Goal: Information Seeking & Learning: Learn about a topic

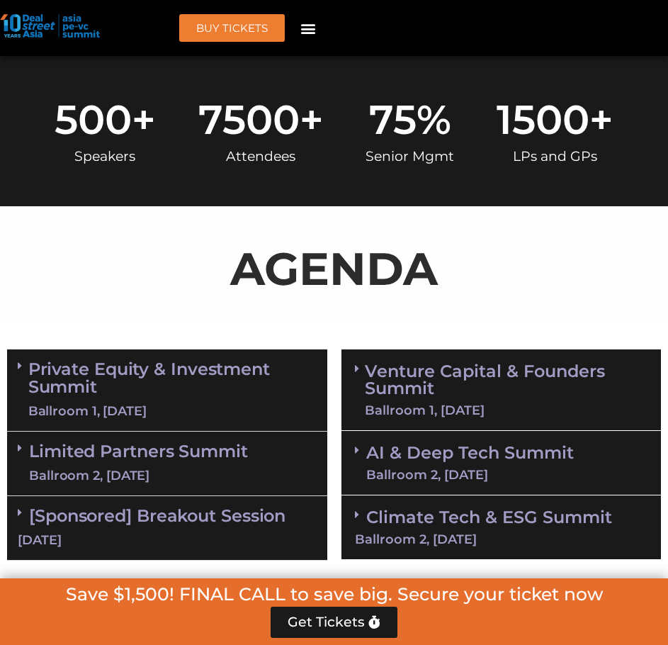
scroll to position [779, 0]
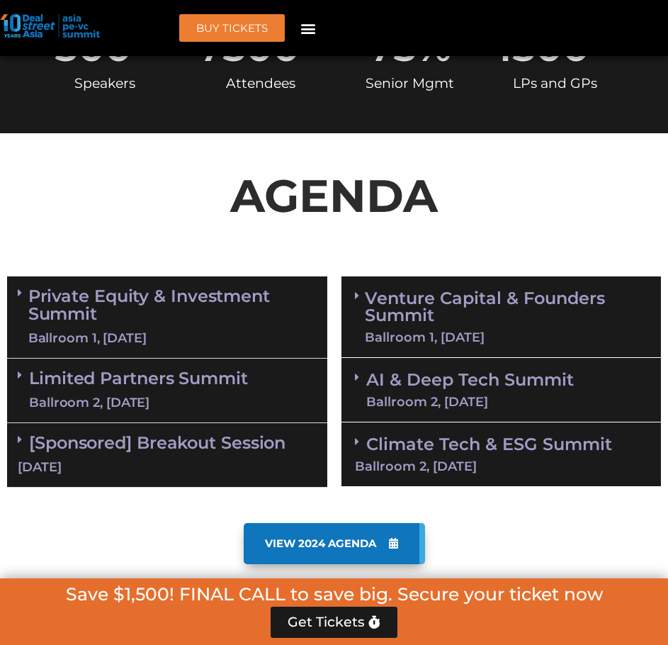
click at [412, 290] on link "Venture Capital & Founders​ Summit Ballroom 1, [DATE]" at bounding box center [506, 317] width 283 height 54
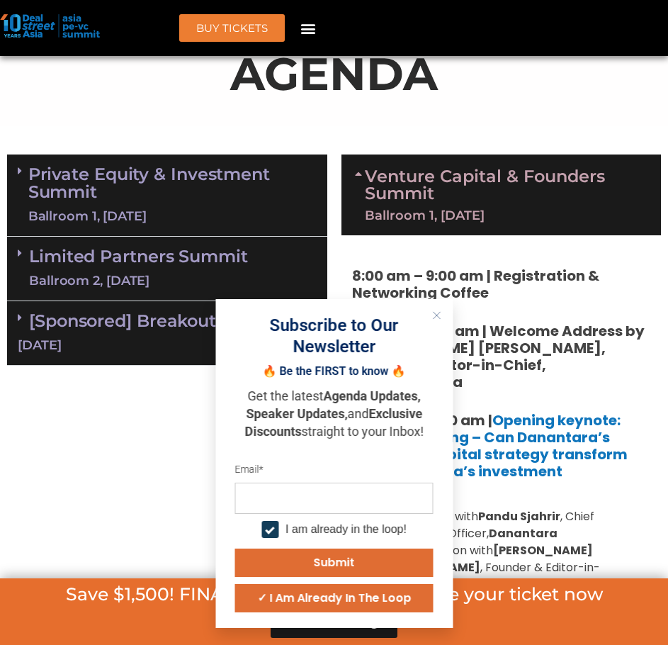
scroll to position [972, 0]
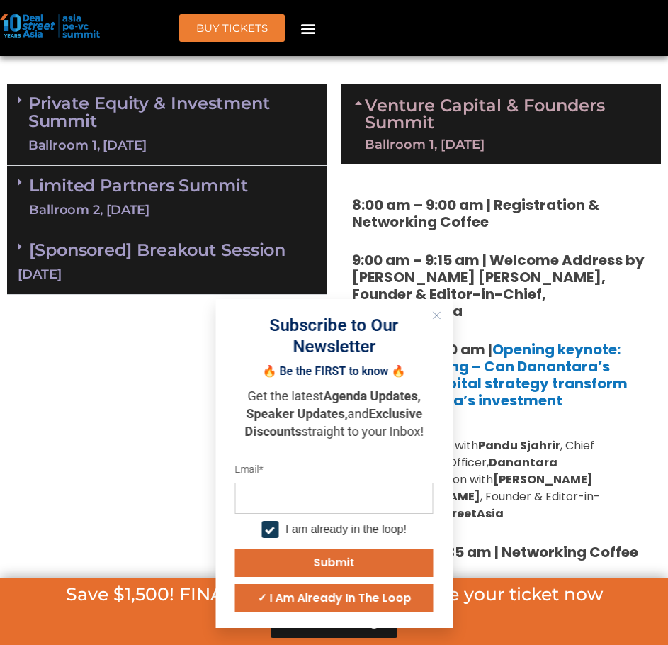
click at [436, 313] on icon "Close" at bounding box center [436, 315] width 8 height 8
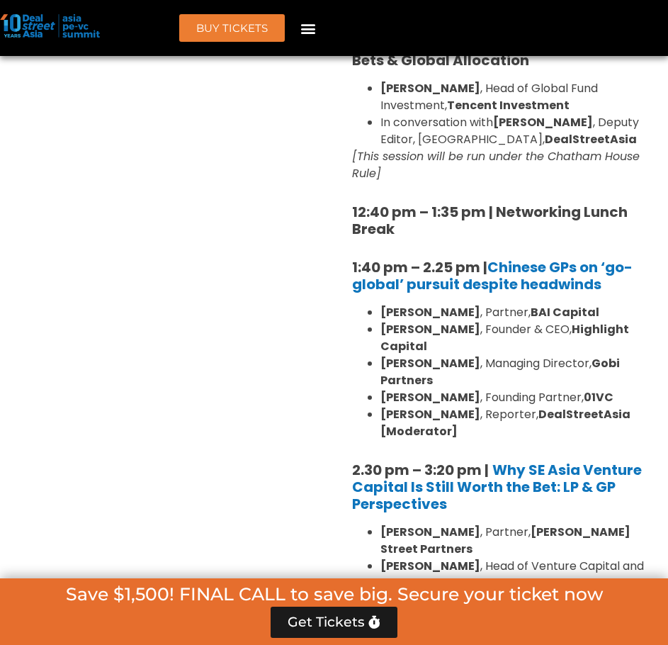
scroll to position [1926, 0]
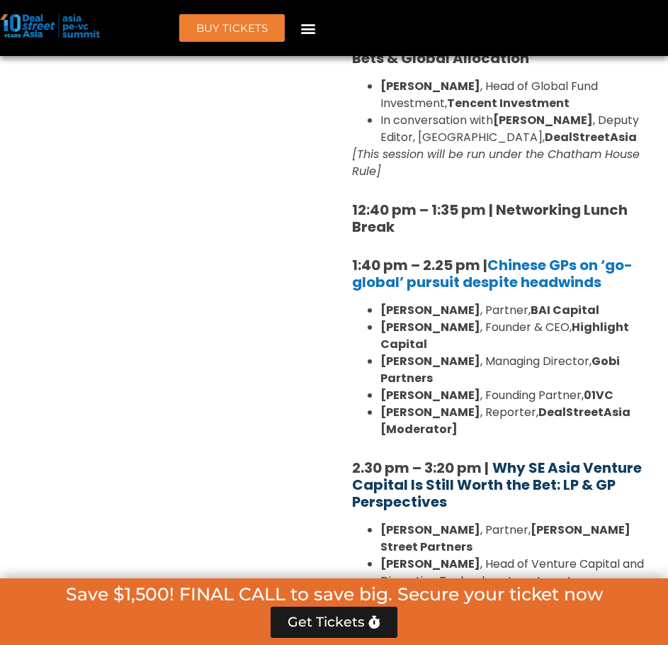
click at [535, 458] on b "Why SE Asia Venture Capital Is Still Worth the Bet: LP & GP Perspectives" at bounding box center [497, 485] width 290 height 54
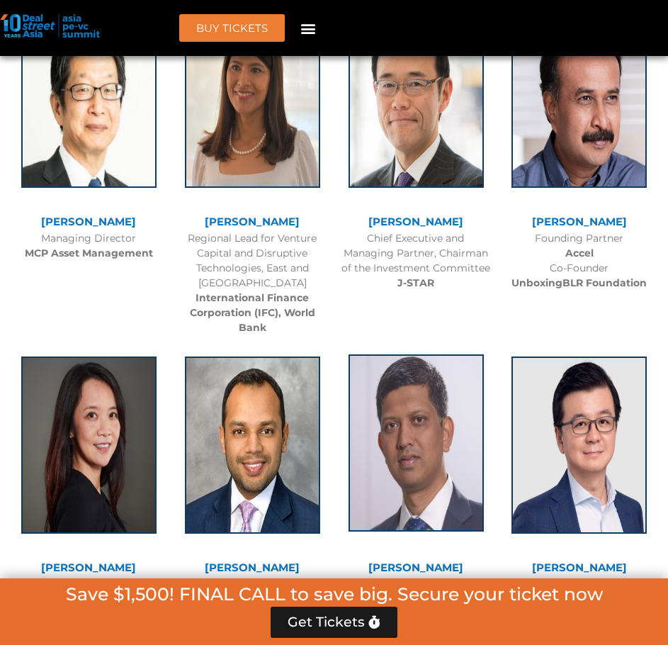
scroll to position [4334, 0]
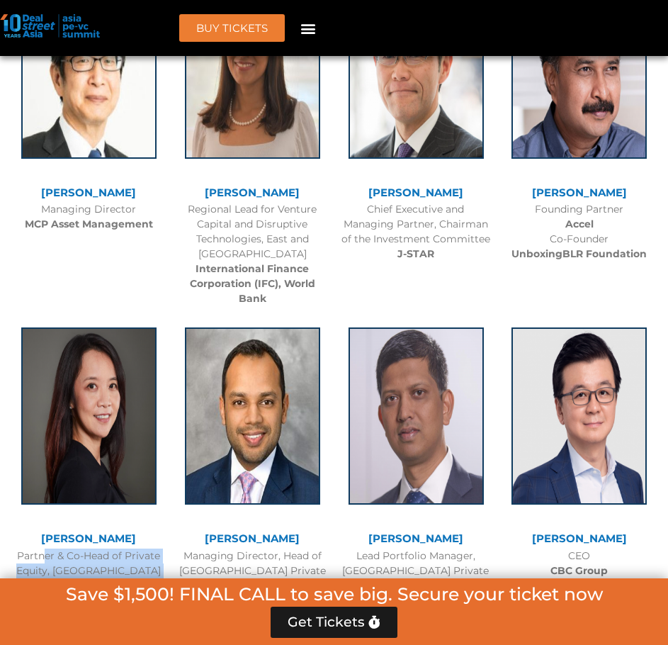
drag, startPoint x: 13, startPoint y: 373, endPoint x: 147, endPoint y: 405, distance: 137.8
click at [147, 405] on div "Brooke Zhou Partner & Co-Head of Private Equity, Asia Pacific LGT Capital Partn…" at bounding box center [89, 456] width 164 height 287
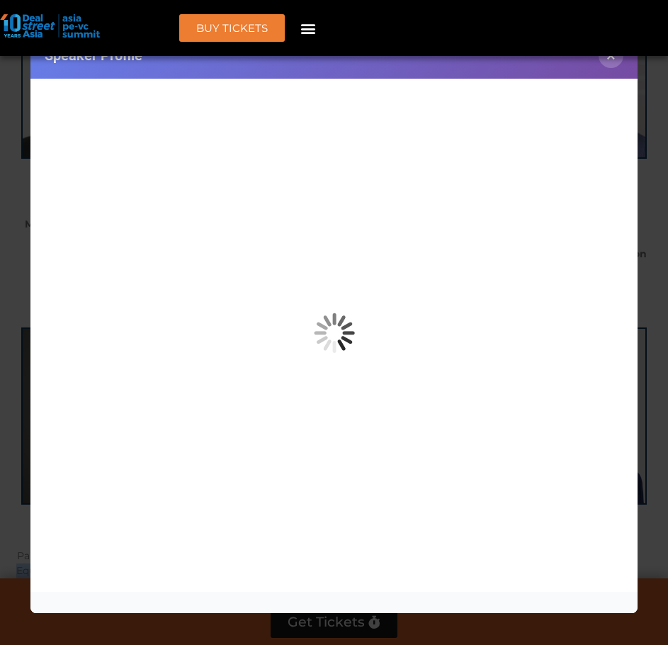
copy div "Partner & Co-Head of Private Equity, Asia Pacific LGT Capital Partners"
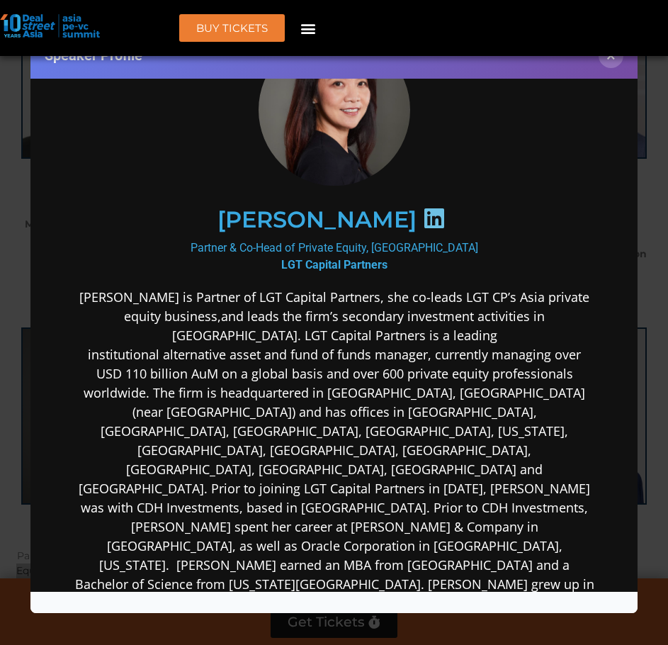
scroll to position [0, 0]
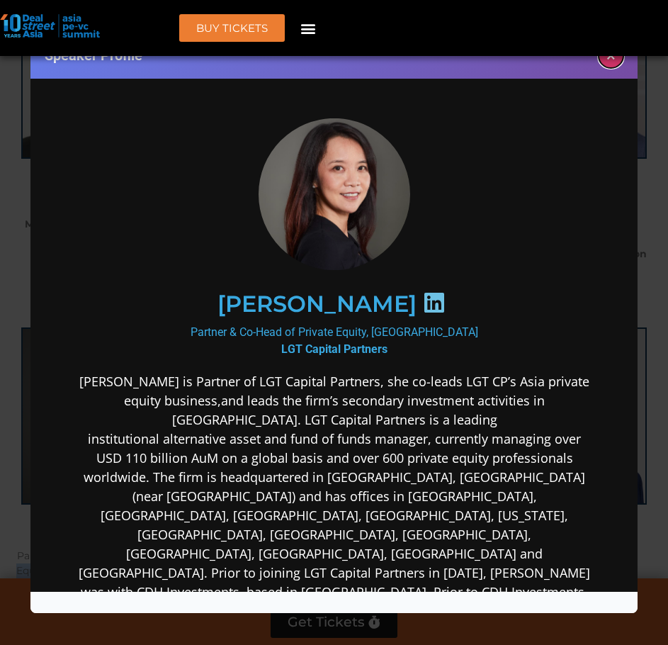
click at [613, 64] on button "×" at bounding box center [611, 55] width 25 height 25
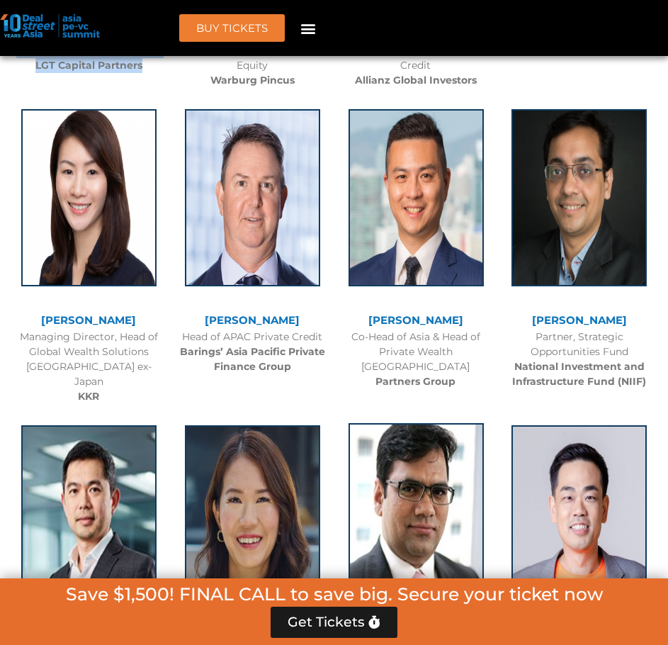
scroll to position [4972, 0]
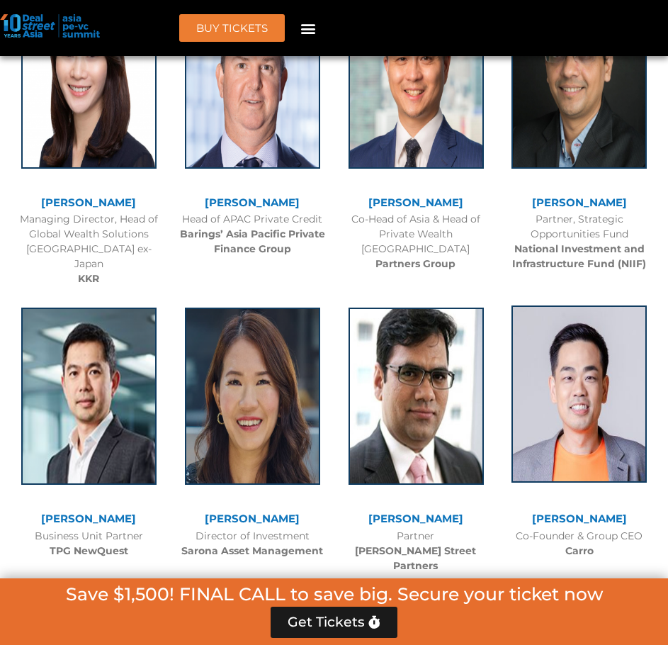
click at [577, 305] on img at bounding box center [578, 393] width 135 height 177
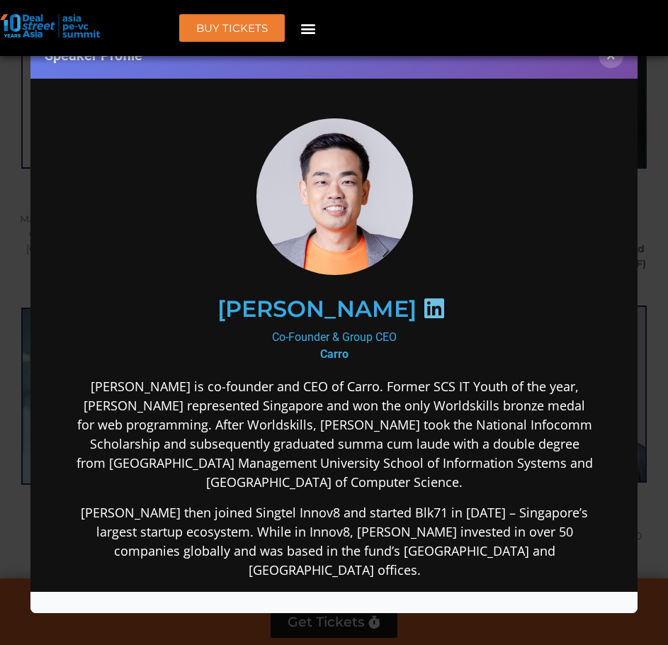
scroll to position [0, 0]
click at [625, 56] on div "Speaker Profile ×" at bounding box center [334, 56] width 608 height 46
click at [619, 64] on button "×" at bounding box center [611, 55] width 25 height 25
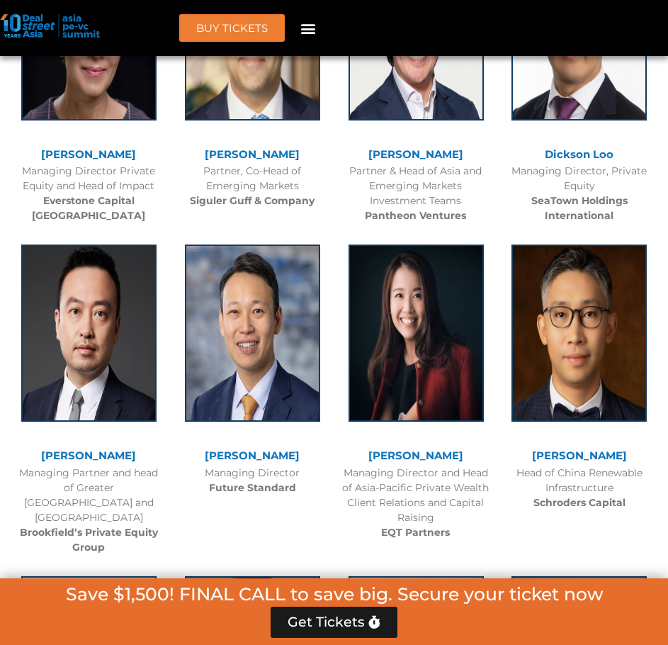
scroll to position [6388, 0]
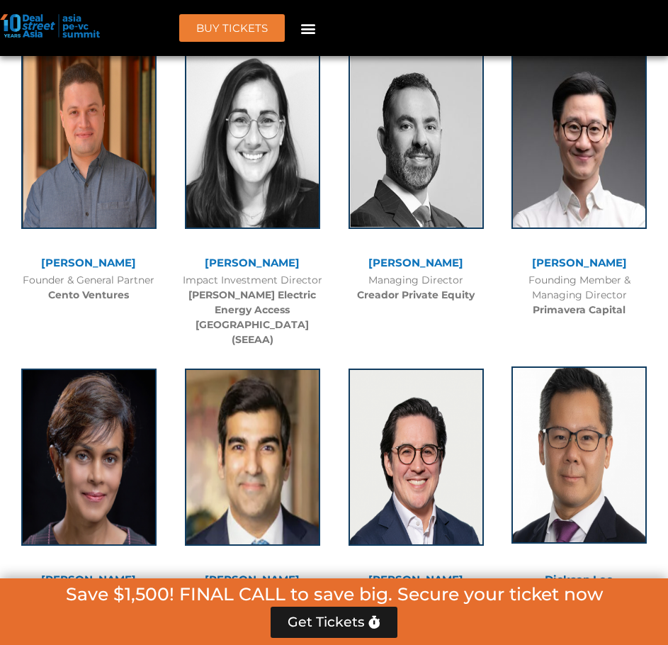
click at [579, 366] on img at bounding box center [578, 454] width 135 height 177
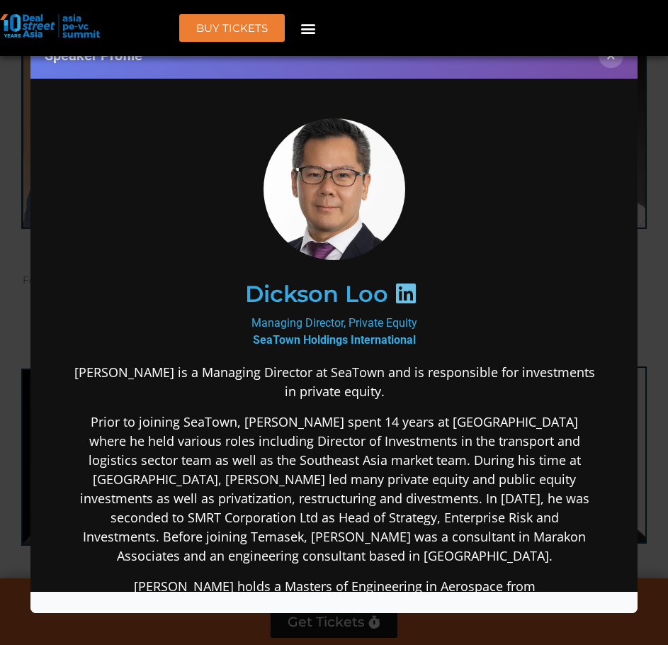
scroll to position [0, 0]
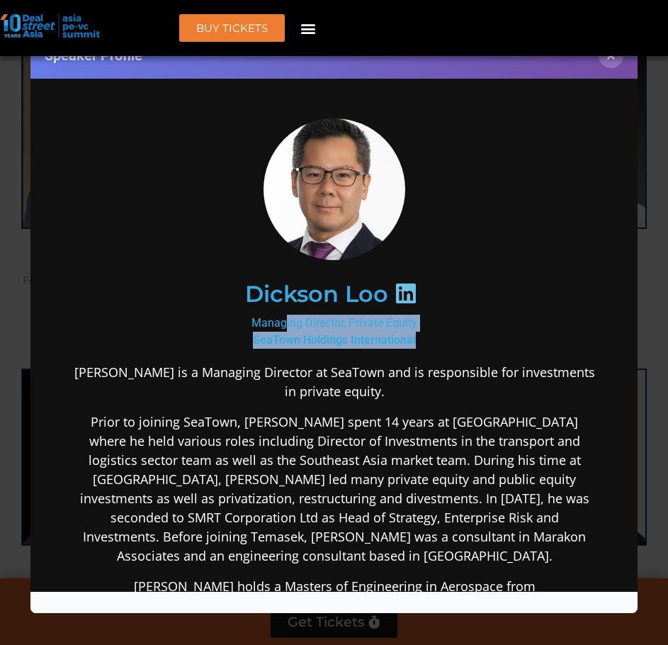
drag, startPoint x: 229, startPoint y: 320, endPoint x: 434, endPoint y: 337, distance: 206.1
click at [434, 337] on div "Managing Director, Private Equity SeaTown Holdings International" at bounding box center [333, 331] width 521 height 34
copy div "Managing Director, Private Equity SeaTown Holdings International"
click at [613, 59] on button "×" at bounding box center [611, 55] width 25 height 25
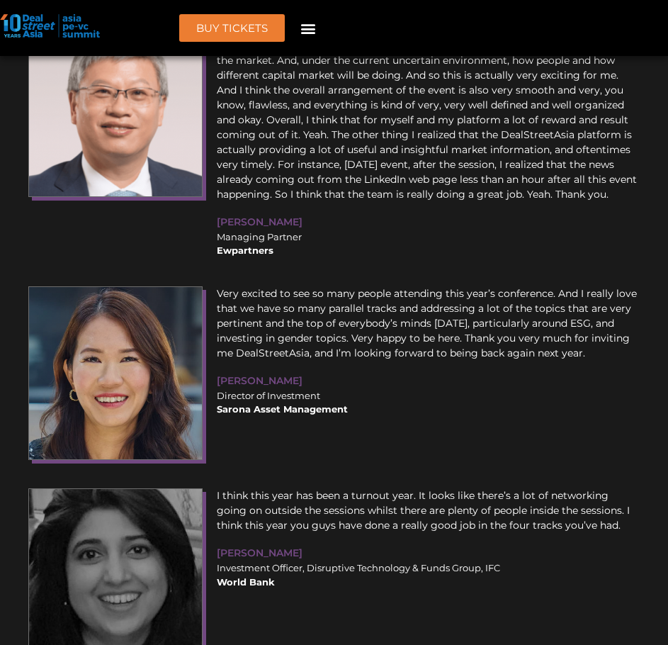
scroll to position [21376, 0]
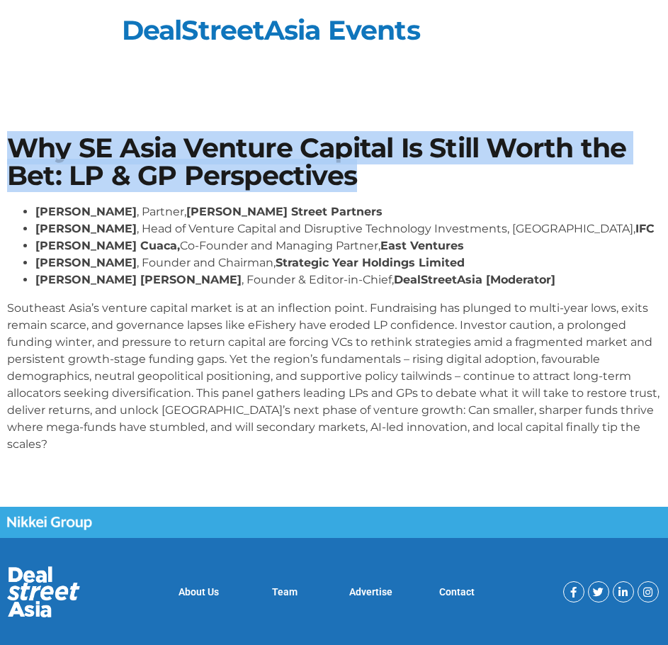
drag, startPoint x: 11, startPoint y: 147, endPoint x: 364, endPoint y: 181, distance: 355.0
click at [364, 181] on h1 "Why SE Asia Venture Capital Is Still Worth the Bet: LP & GP Perspectives" at bounding box center [334, 162] width 654 height 55
copy h1 "Why SE Asia Venture Capital Is Still Worth the Bet: LP & GP Perspectives"
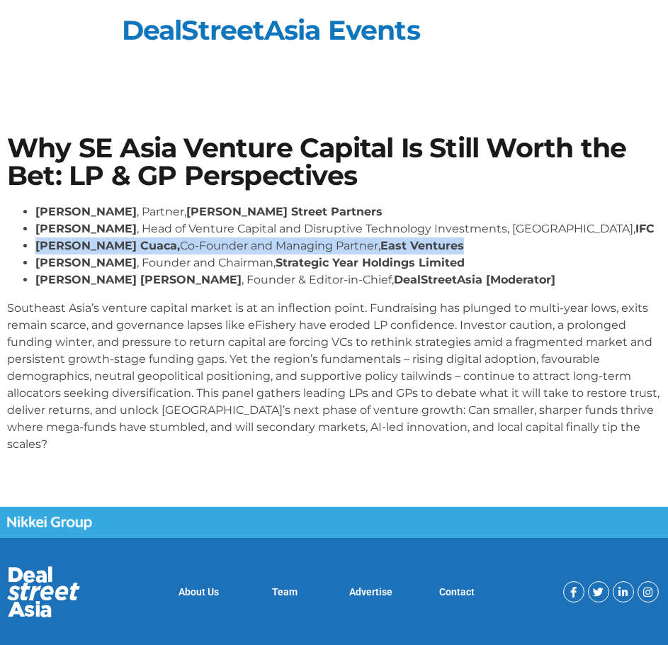
drag, startPoint x: 38, startPoint y: 242, endPoint x: 431, endPoint y: 247, distance: 392.4
click at [431, 247] on li "Willson Cuaca, Co-Founder and Managing Partner, East Ventures" at bounding box center [347, 245] width 625 height 17
copy li "Willson Cuaca, Co-Founder and Managing Partner, East Ventures"
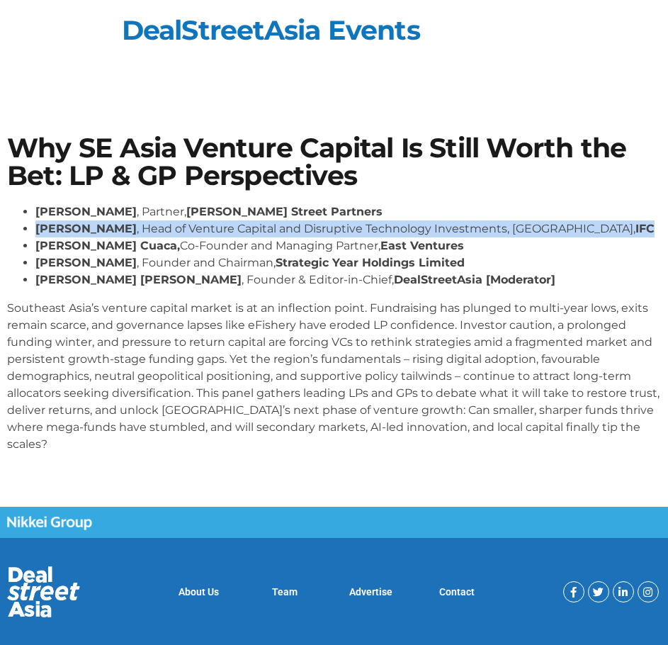
drag, startPoint x: 623, startPoint y: 225, endPoint x: 30, endPoint y: 233, distance: 592.2
click at [30, 233] on ul "Sunil Mishra , Partner, Adams Street Partners Geetali Kumar , Head of Venture C…" at bounding box center [334, 245] width 654 height 85
copy li "Geetali Kumar , Head of Venture Capital and Disruptive Technology Investments, …"
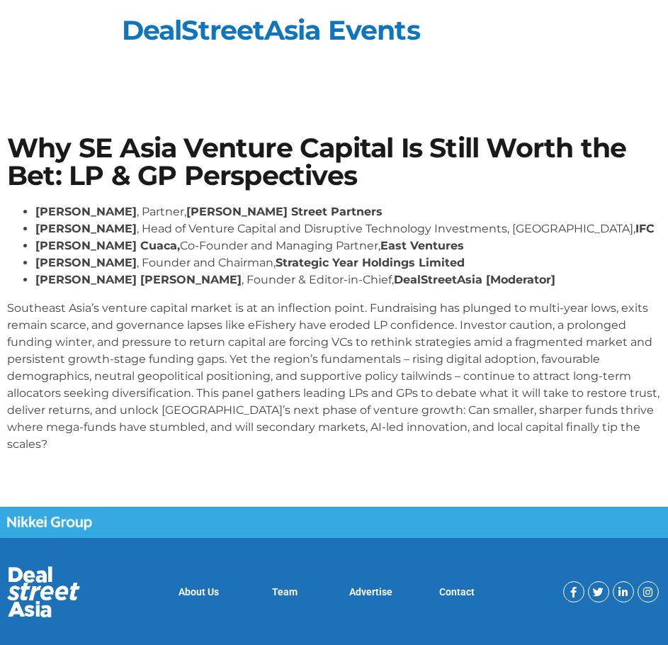
click at [307, 210] on li "Sunil Mishra , Partner, Adams Street Partners" at bounding box center [347, 211] width 625 height 17
drag, startPoint x: 310, startPoint y: 205, endPoint x: 80, endPoint y: 200, distance: 229.5
click at [71, 200] on div "Why SE Asia Venture Capital Is Still Worth the Bet: LP & GP Perspectives Sunil …" at bounding box center [334, 299] width 668 height 344
click at [635, 223] on li "Geetali Kumar , Head of Venture Capital and Disruptive Technology Investments, …" at bounding box center [347, 228] width 625 height 17
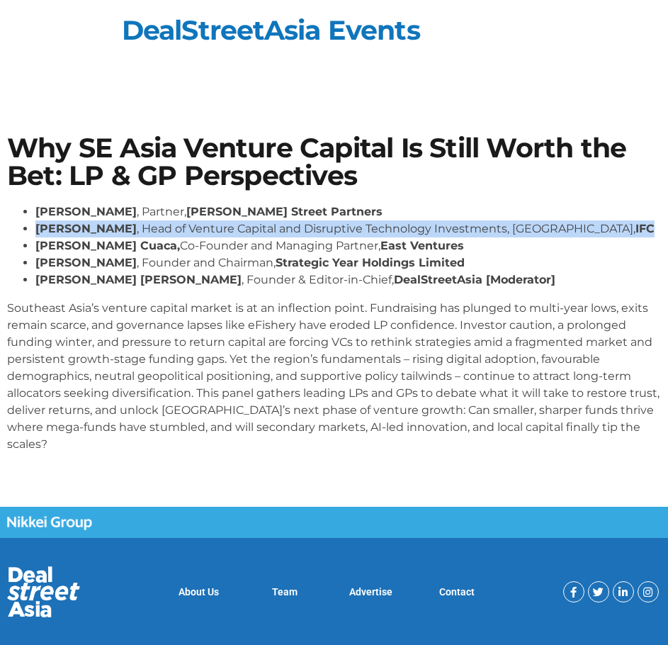
drag, startPoint x: 626, startPoint y: 228, endPoint x: 33, endPoint y: 227, distance: 593.6
click at [33, 227] on ul "Sunil Mishra , Partner, Adams Street Partners Geetali Kumar , Head of Venture C…" at bounding box center [334, 245] width 654 height 85
copy li "Geetali Kumar , Head of Venture Capital and Disruptive Technology Investments, …"
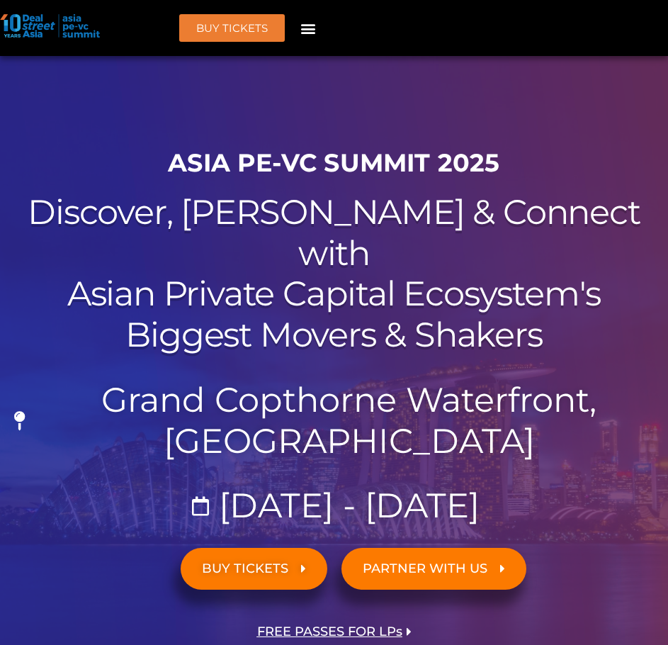
click at [312, 27] on icon "Menu Toggle" at bounding box center [308, 29] width 16 height 16
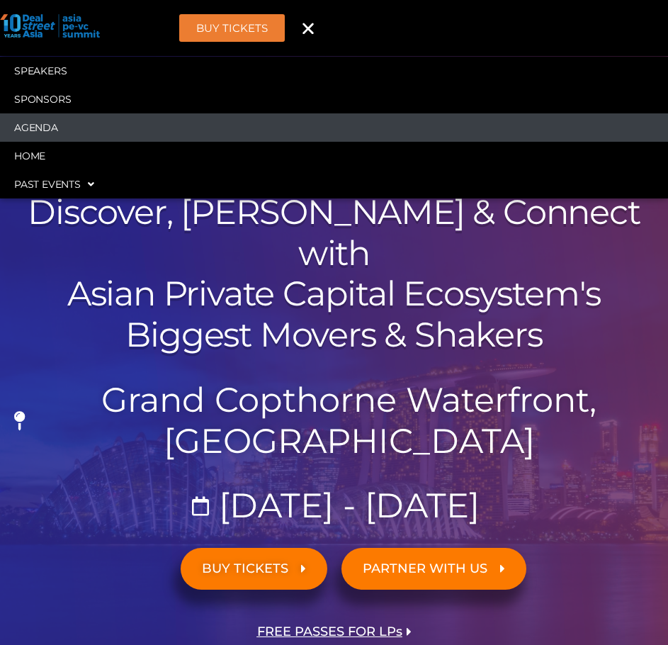
click at [34, 126] on link "Agenda" at bounding box center [334, 127] width 668 height 28
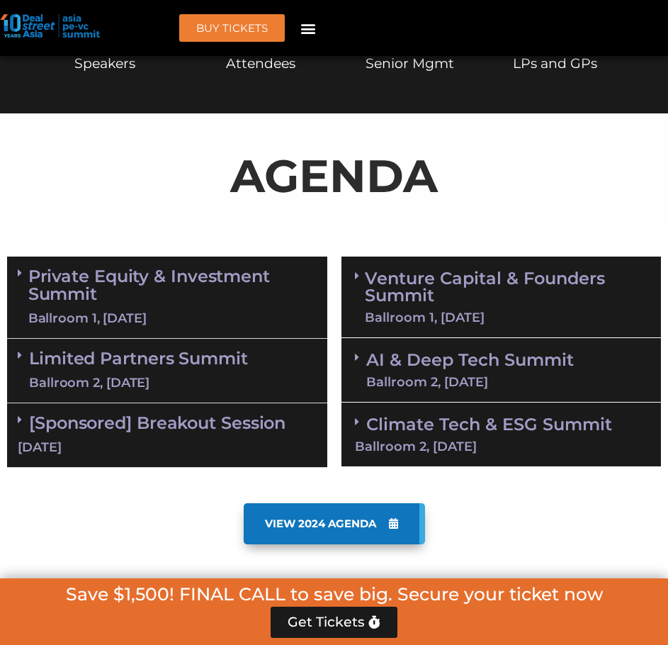
scroll to position [812, 0]
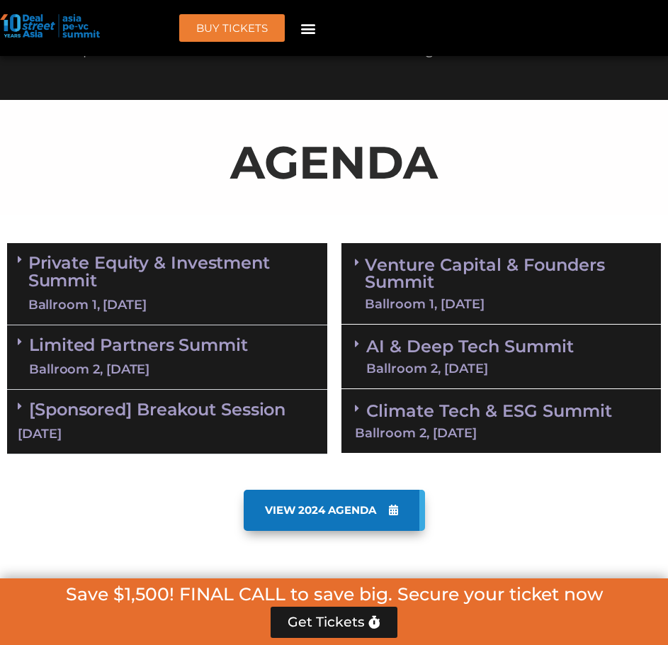
click at [313, 35] on icon "Menu Toggle" at bounding box center [308, 29] width 16 height 16
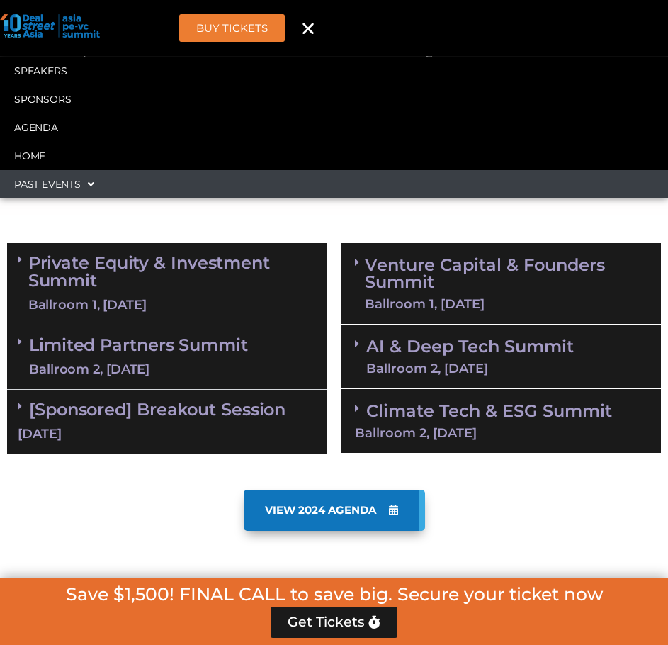
click at [89, 183] on span at bounding box center [87, 184] width 13 height 24
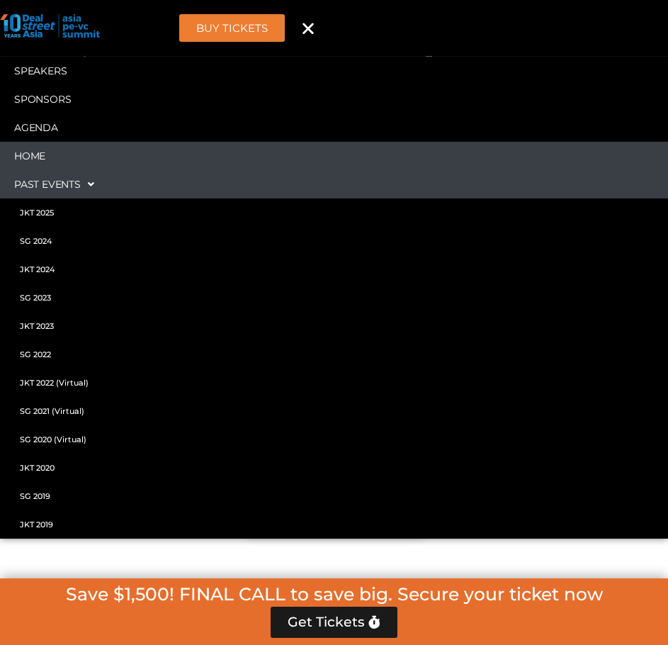
click at [40, 159] on link "Home" at bounding box center [334, 156] width 668 height 28
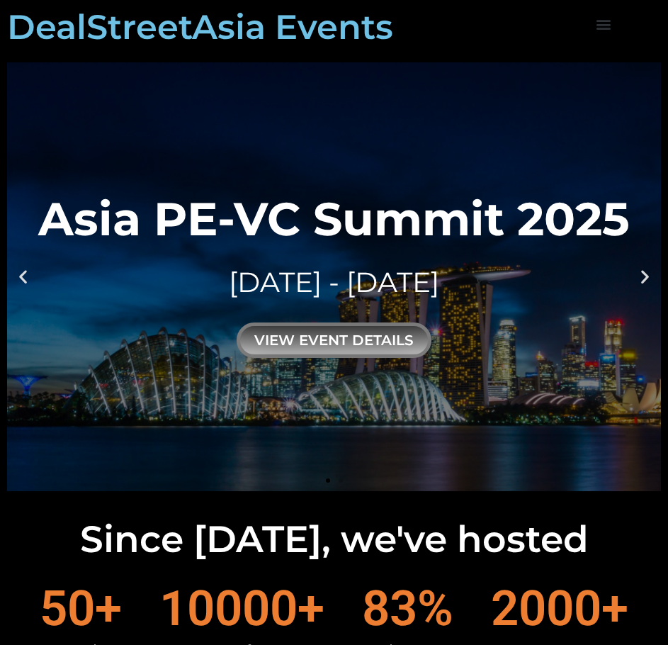
click at [603, 22] on icon "Menu Toggle" at bounding box center [604, 24] width 16 height 16
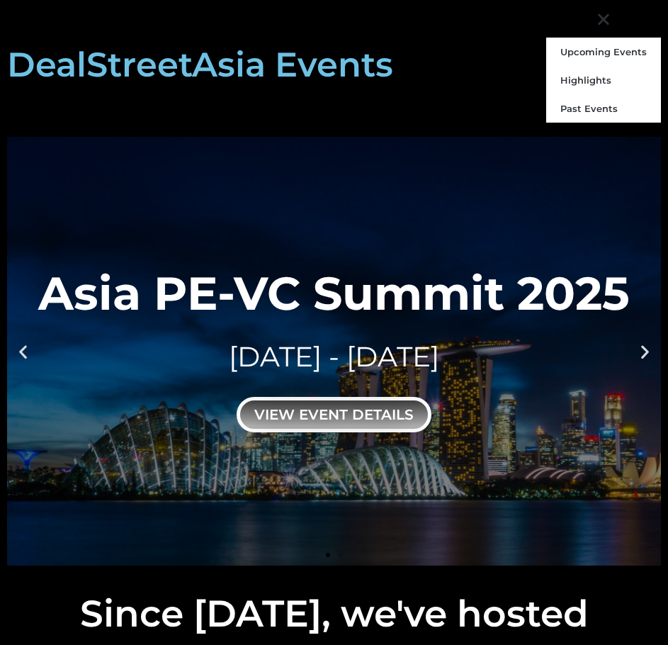
click at [334, 419] on div "view event details" at bounding box center [334, 414] width 195 height 35
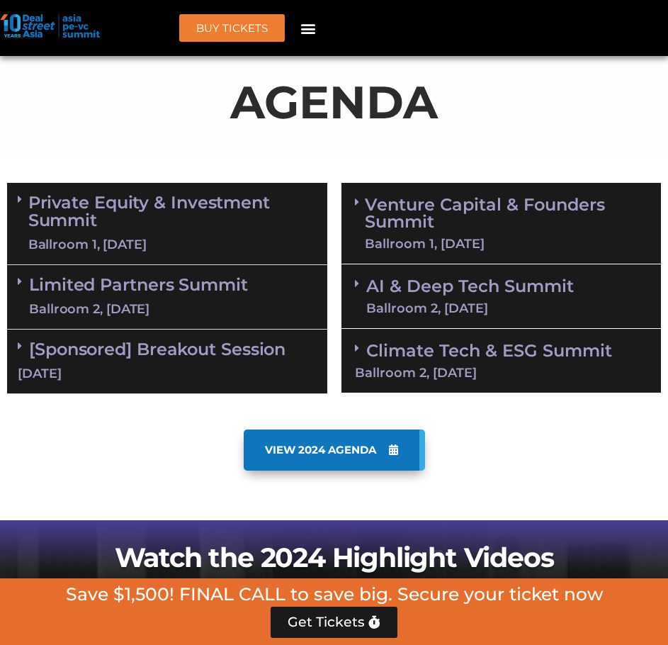
scroll to position [850, 0]
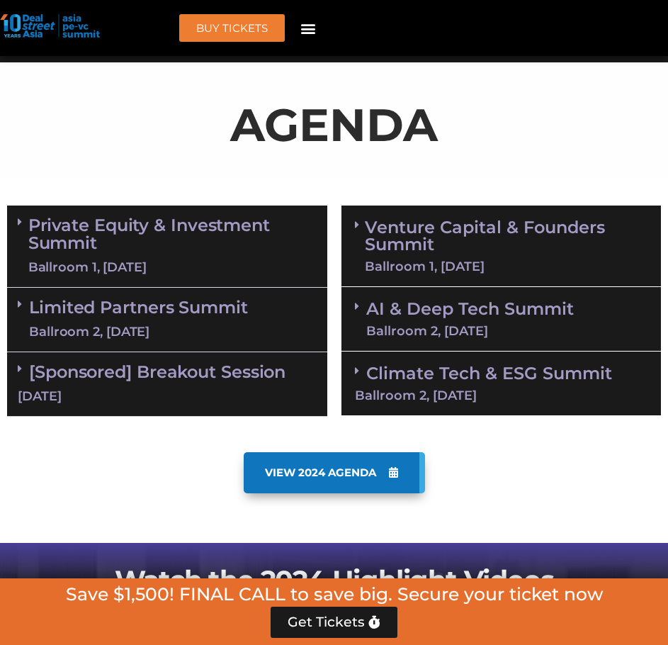
drag, startPoint x: 591, startPoint y: 101, endPoint x: 557, endPoint y: 3, distance: 103.9
click at [586, 91] on p "AGENDA" at bounding box center [334, 125] width 654 height 68
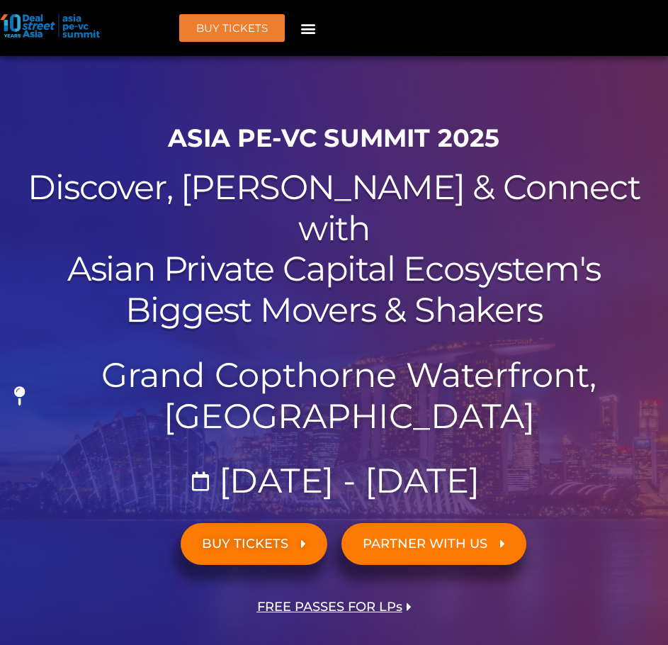
scroll to position [0, 0]
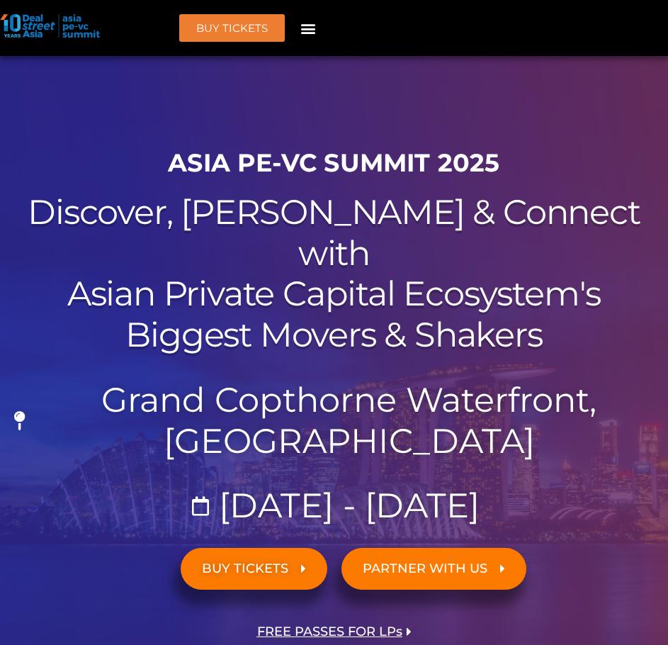
click at [295, 208] on h2 "Discover, Learn & Connect with Asian Private Capital Ecosystem's Biggest Movers…" at bounding box center [334, 273] width 654 height 163
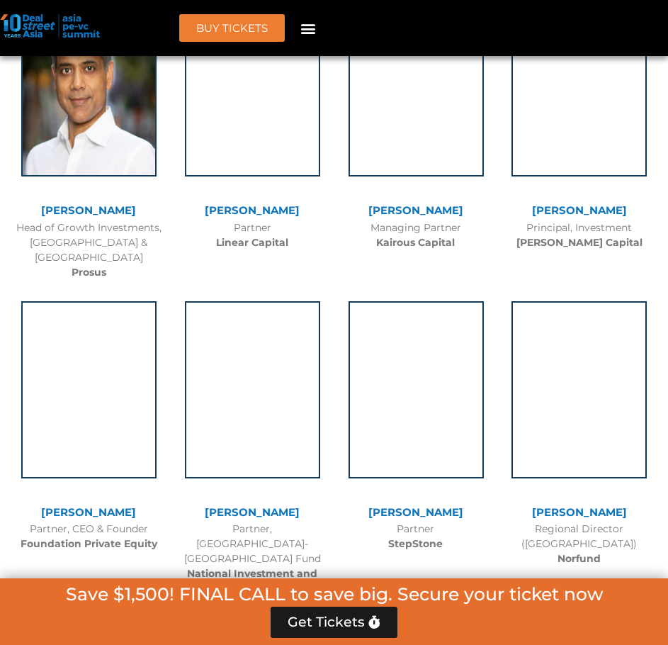
scroll to position [6729, 0]
